Goal: Task Accomplishment & Management: Manage account settings

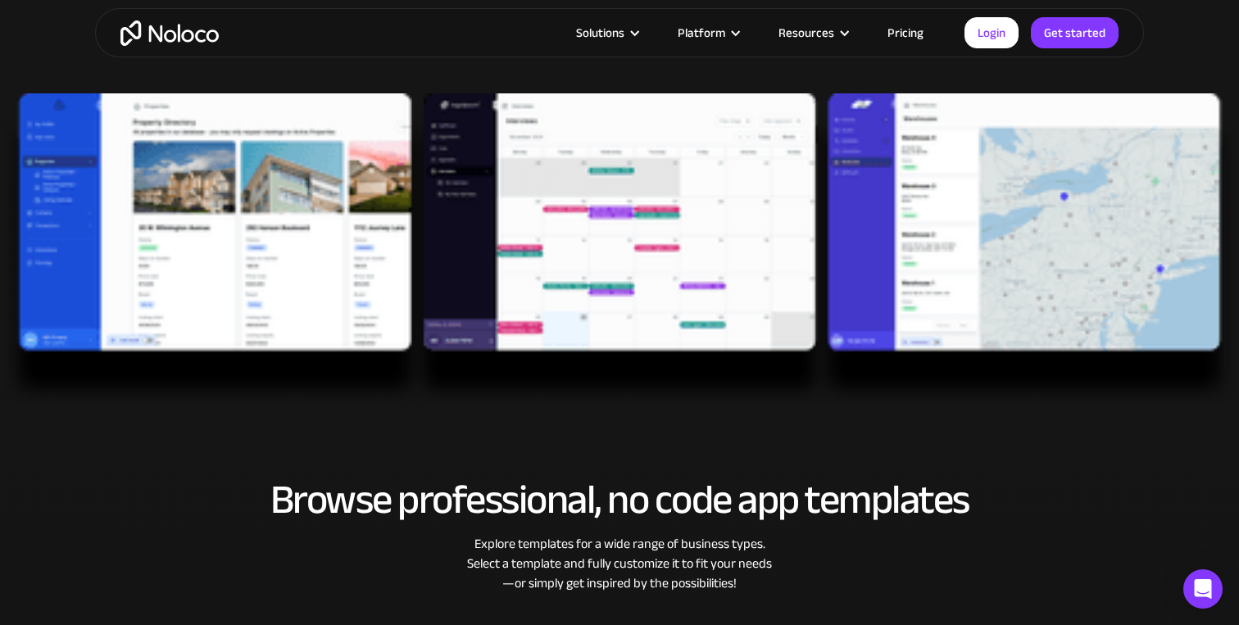
scroll to position [488, 0]
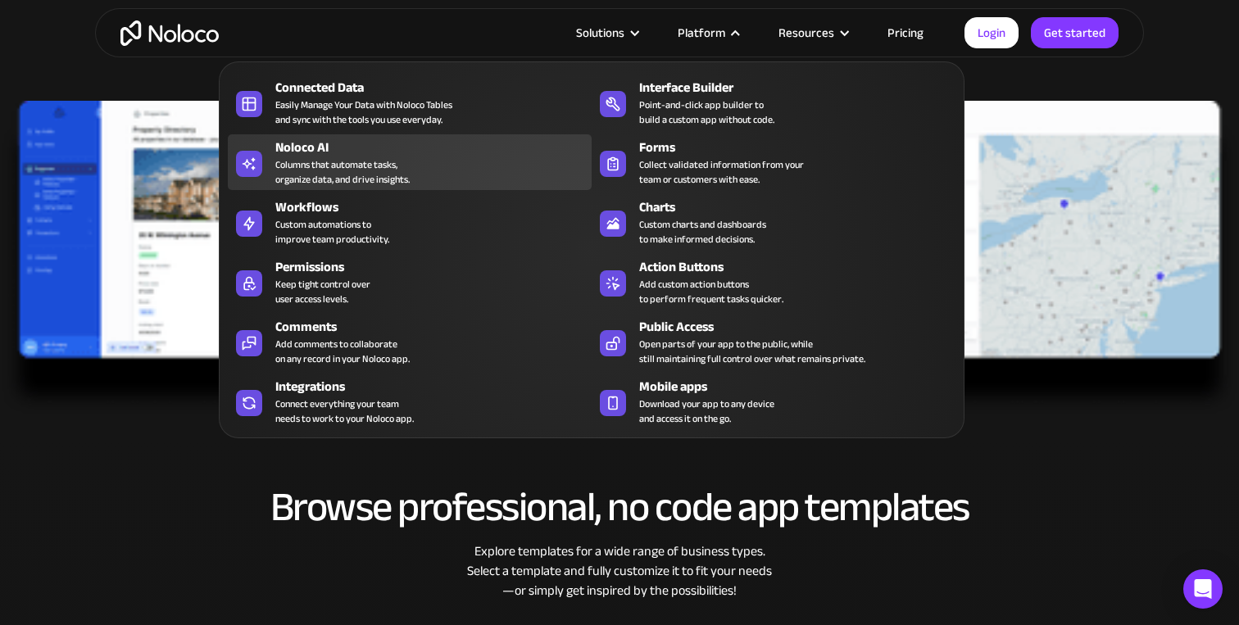
click at [323, 158] on div "Columns that automate tasks, organize data, and drive insights." at bounding box center [342, 172] width 134 height 30
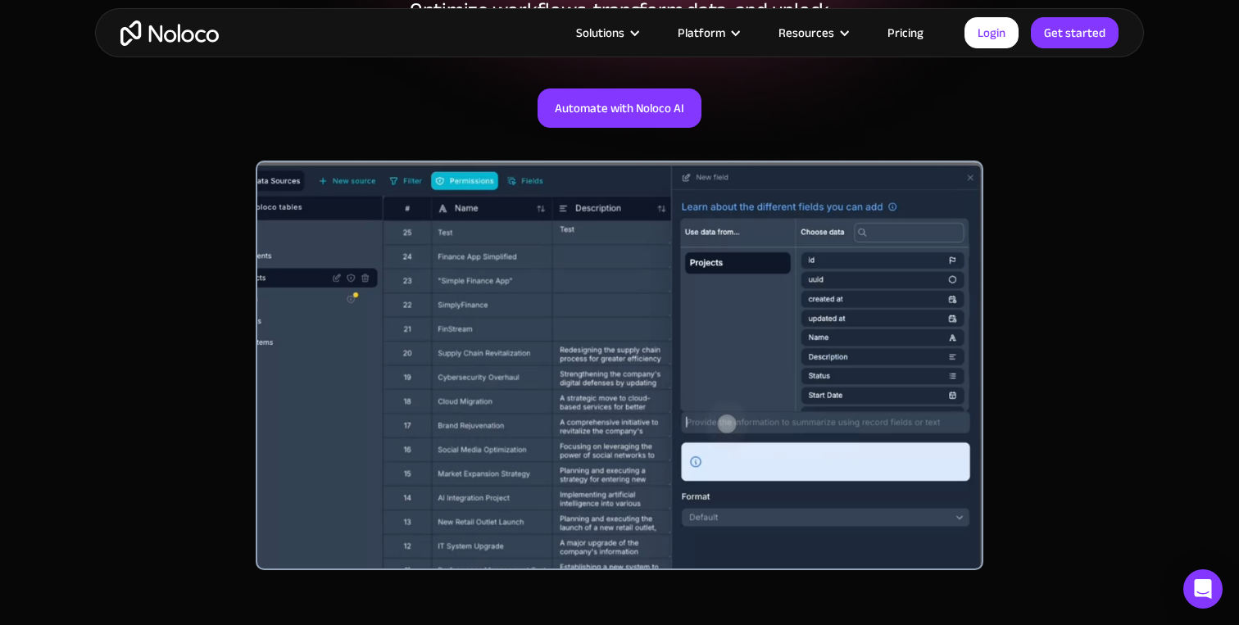
scroll to position [329, 0]
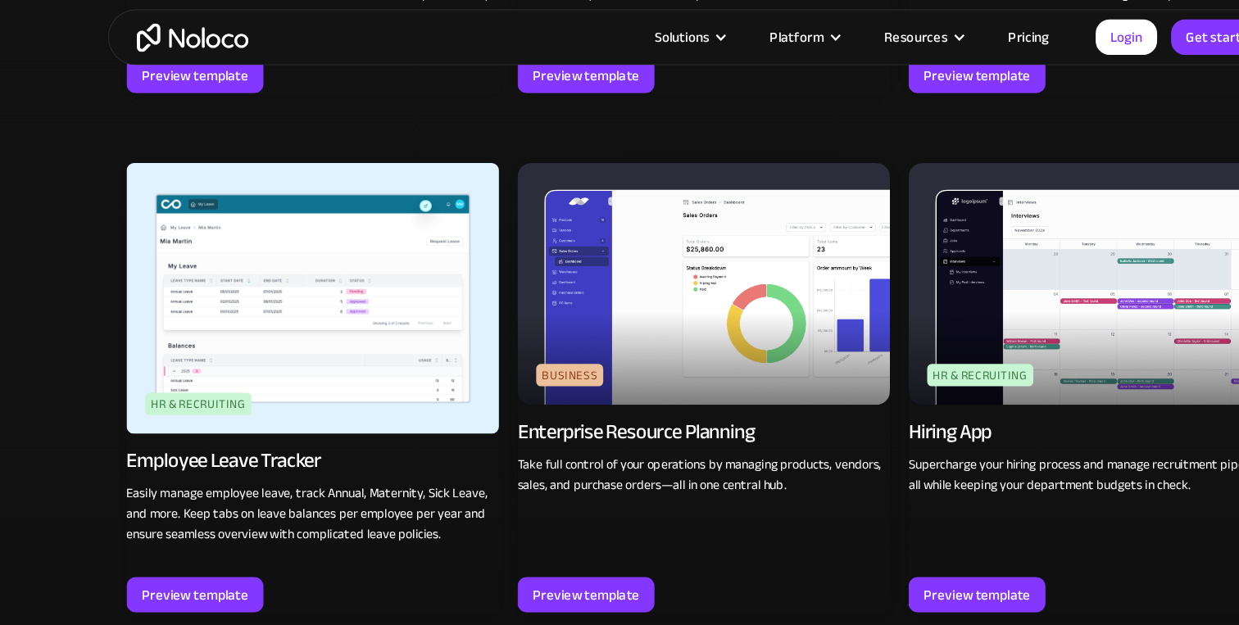
scroll to position [1980, 0]
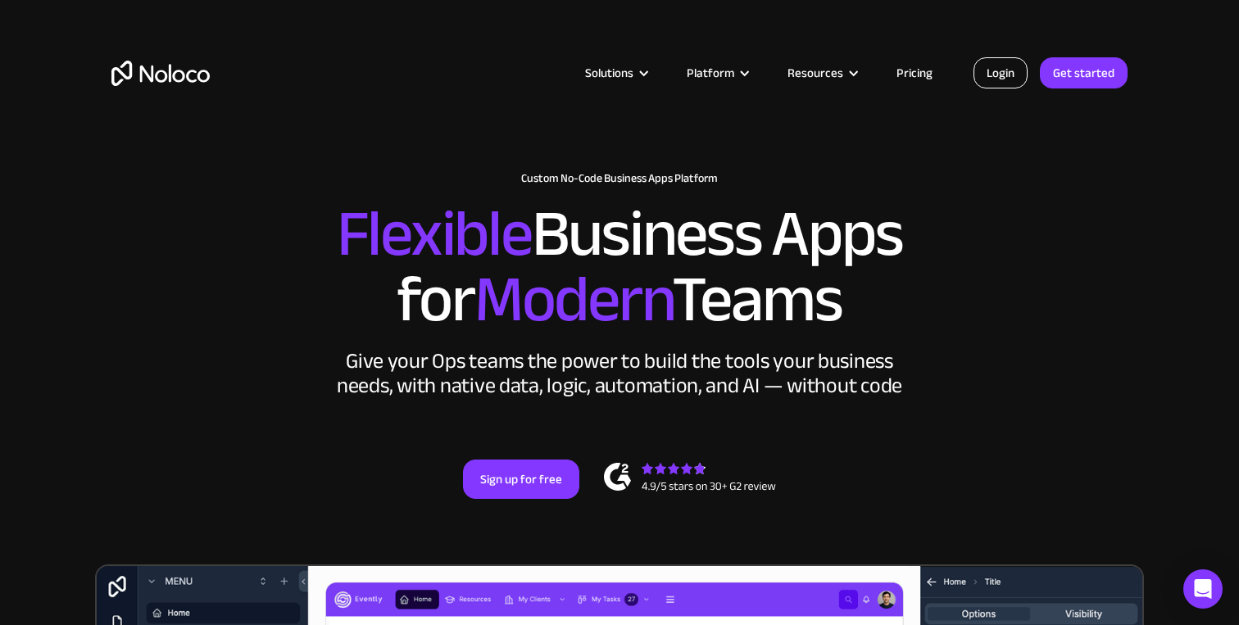
click at [1017, 62] on link "Login" at bounding box center [1001, 72] width 54 height 31
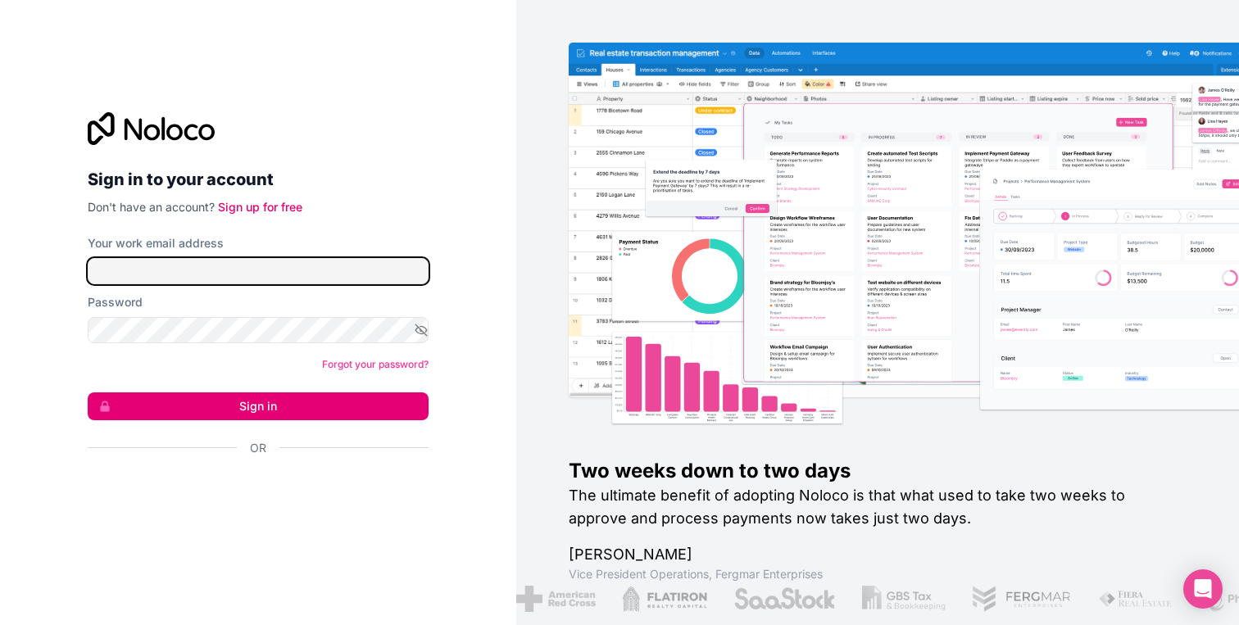
click at [304, 273] on input "Your work email address" at bounding box center [258, 271] width 341 height 26
click at [424, 276] on input "Your work email address" at bounding box center [258, 271] width 341 height 26
type input "[EMAIL_ADDRESS][DOMAIN_NAME]"
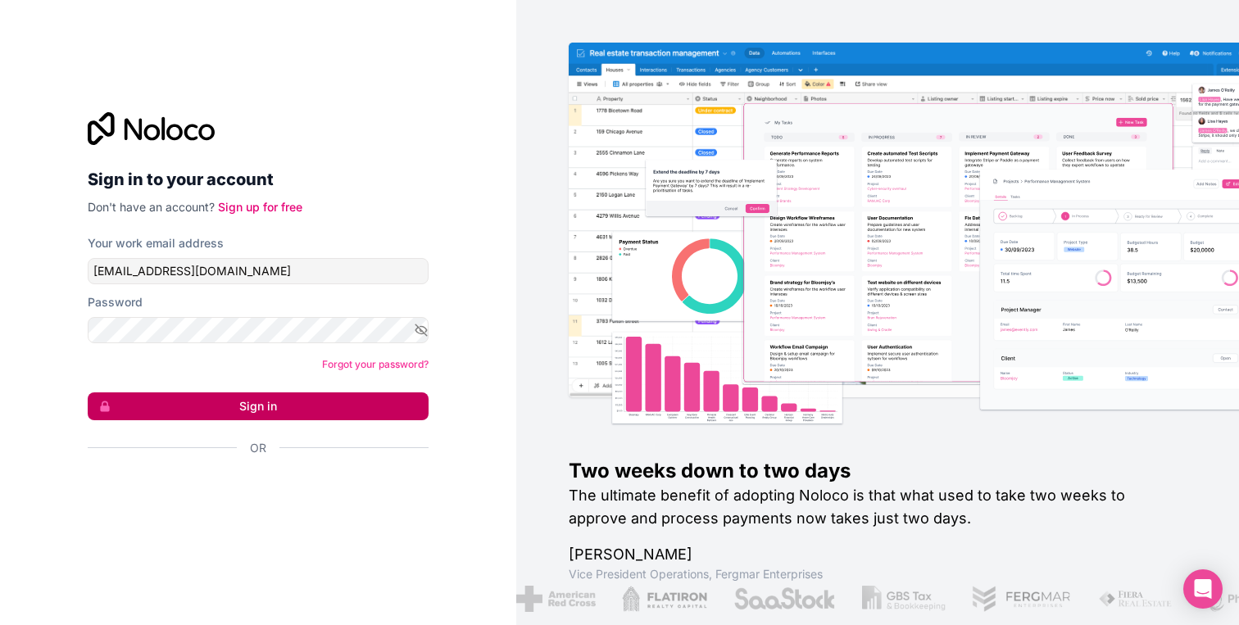
click at [288, 402] on button "Sign in" at bounding box center [258, 407] width 341 height 28
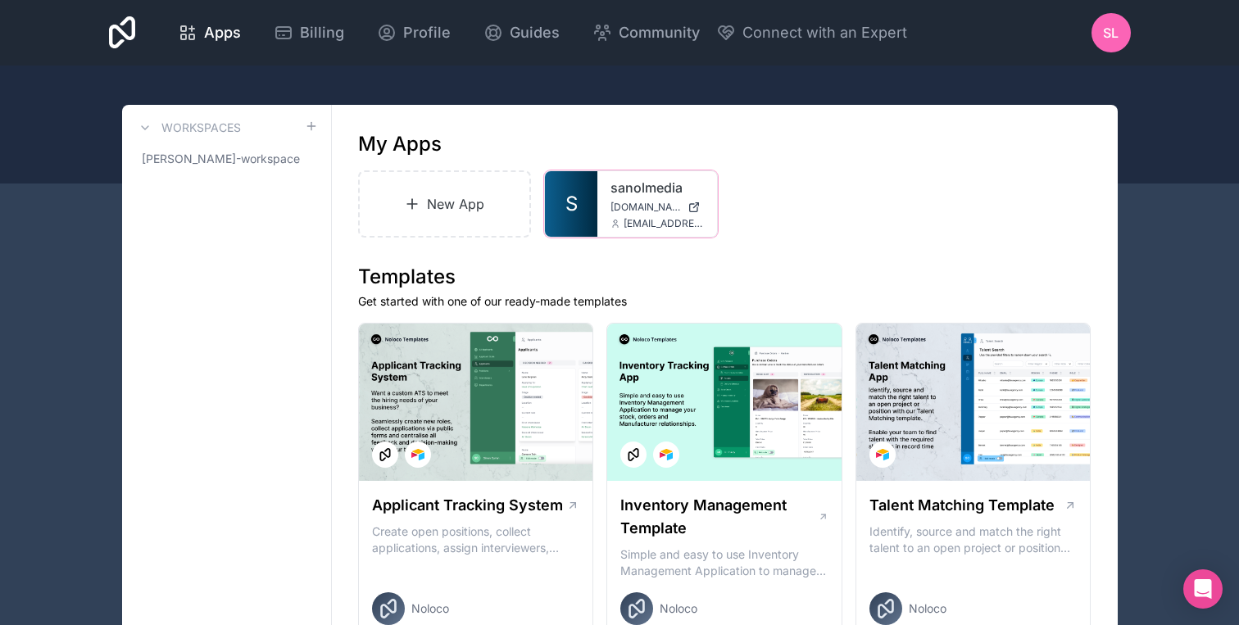
click at [640, 188] on link "sanolmedia" at bounding box center [657, 188] width 93 height 20
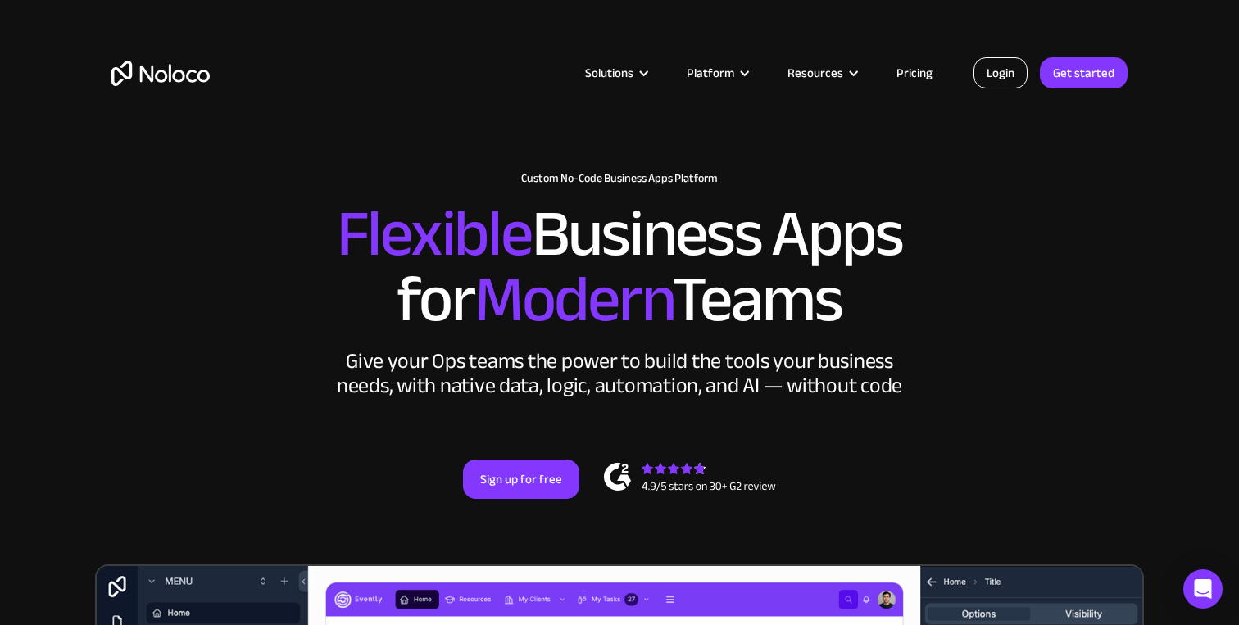
click at [1005, 77] on link "Login" at bounding box center [1001, 72] width 54 height 31
